Goal: Information Seeking & Learning: Compare options

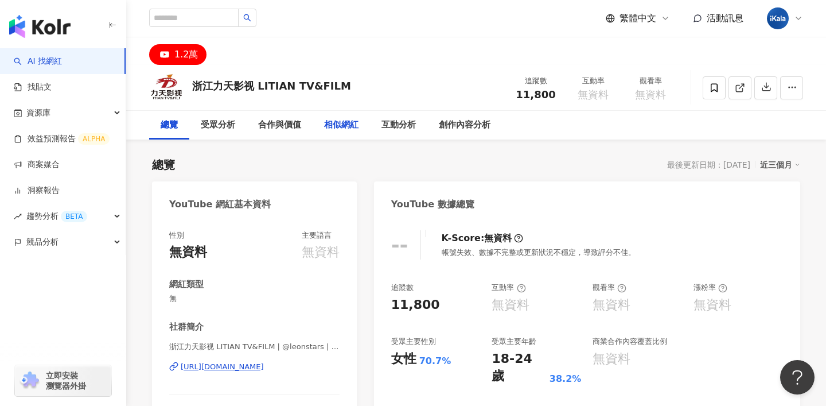
click at [343, 124] on div "相似網紅" at bounding box center [341, 125] width 34 height 14
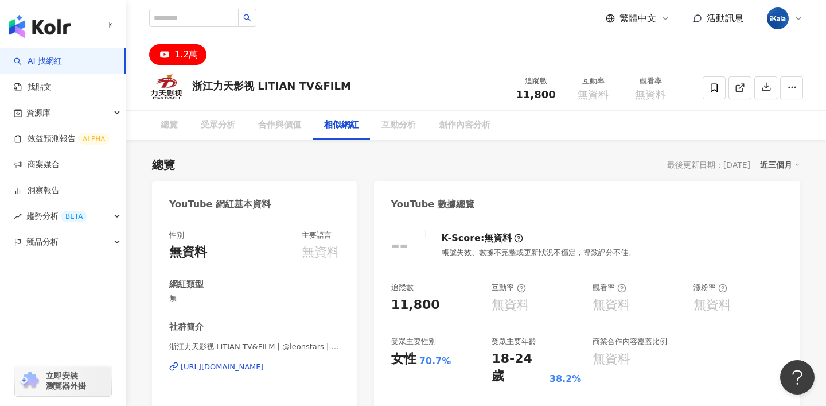
scroll to position [1592, 0]
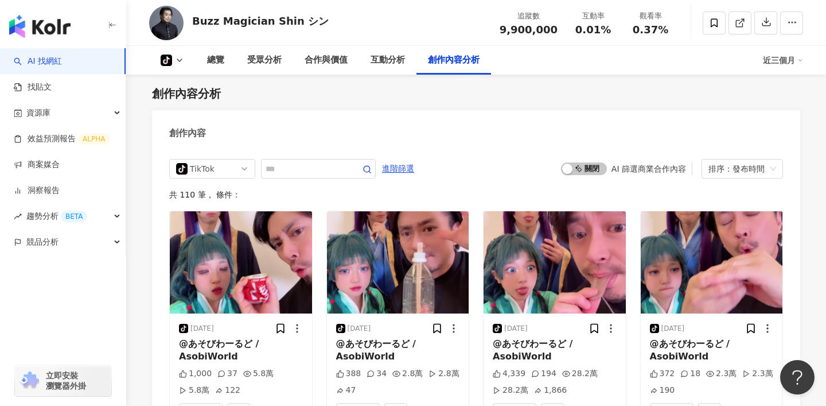
click at [59, 23] on img "button" at bounding box center [39, 26] width 61 height 23
